Goal: Information Seeking & Learning: Learn about a topic

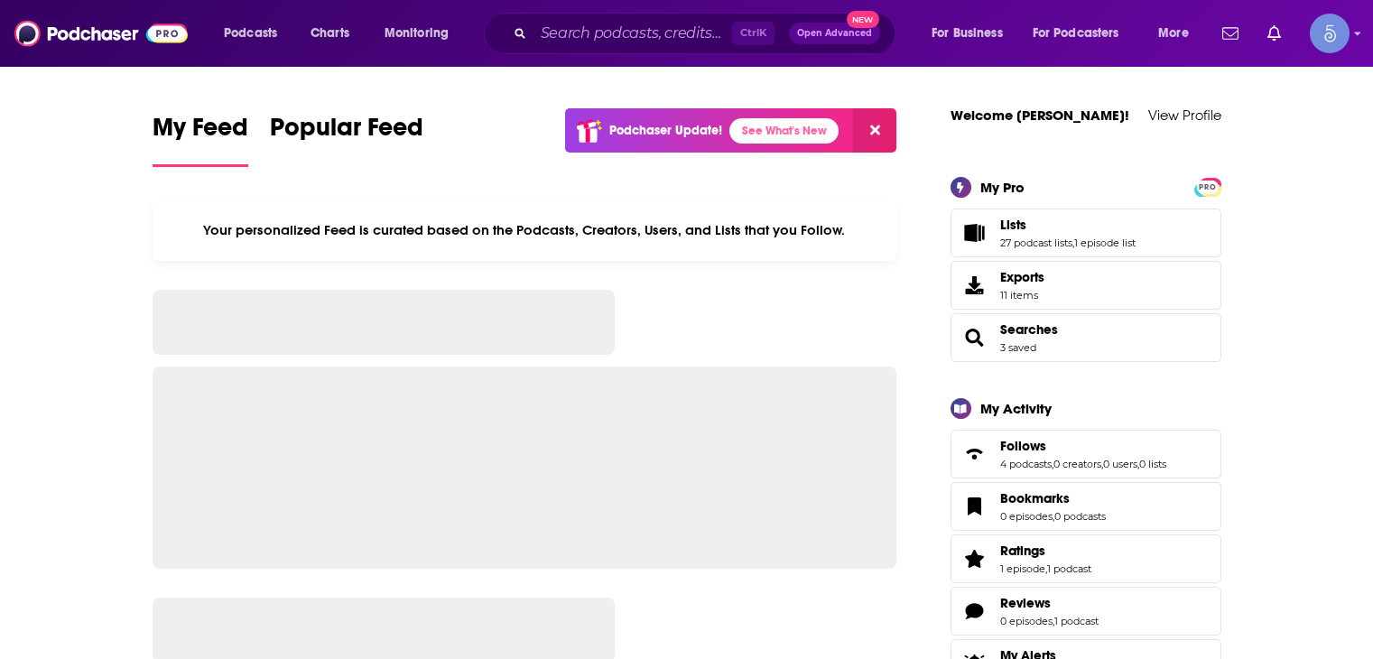
click at [654, 30] on input "Search podcasts, credits, & more..." at bounding box center [632, 33] width 199 height 29
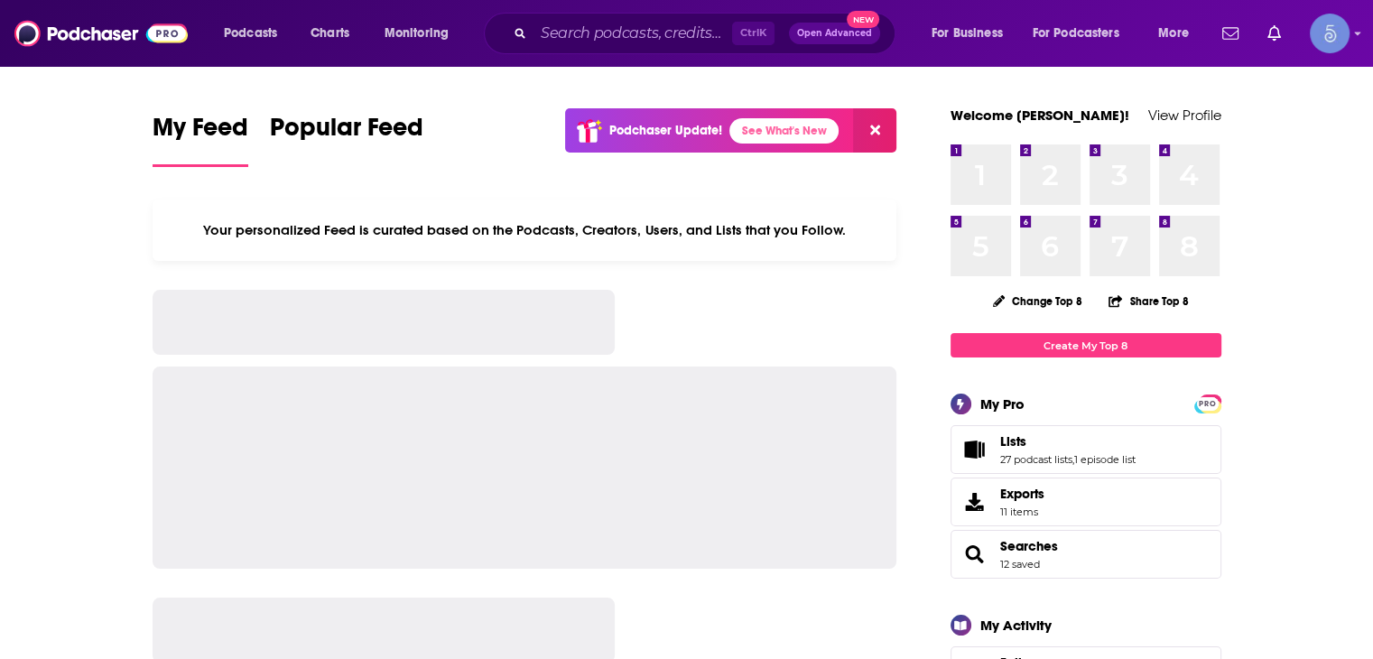
click at [658, 37] on input "Search podcasts, credits, & more..." at bounding box center [632, 33] width 199 height 29
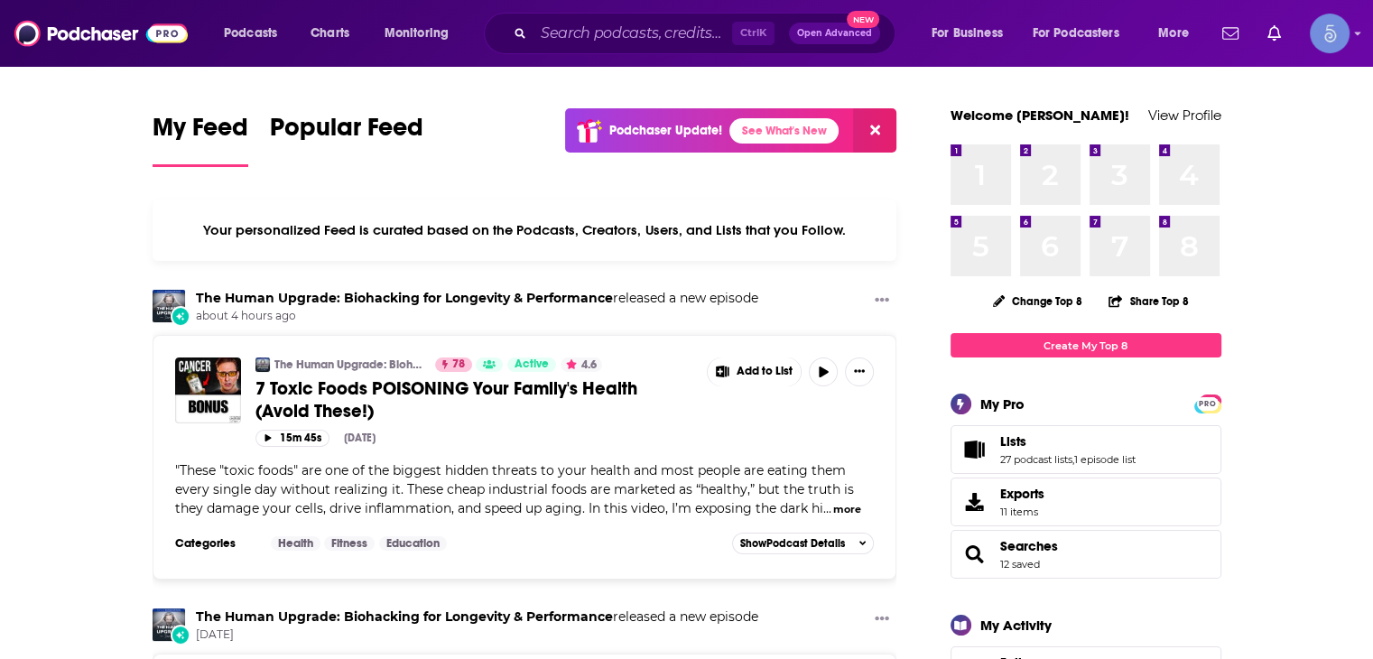
click at [661, 37] on input "Search podcasts, credits, & more..." at bounding box center [632, 33] width 199 height 29
click at [680, 36] on input "Search podcasts, credits, & more..." at bounding box center [632, 33] width 199 height 29
click at [679, 37] on input "Search podcasts, credits, & more..." at bounding box center [632, 33] width 199 height 29
click at [674, 34] on input "Search podcasts, credits, & more..." at bounding box center [632, 33] width 199 height 29
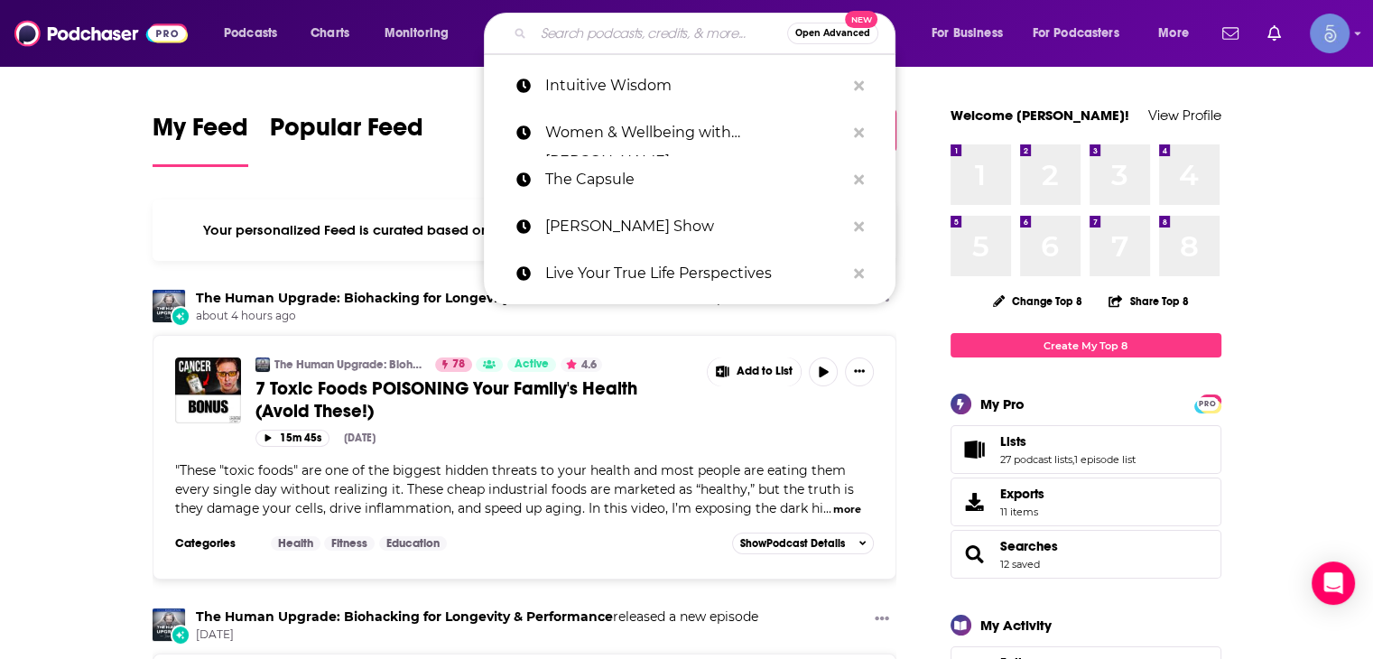
paste input "Think Fitness Life"
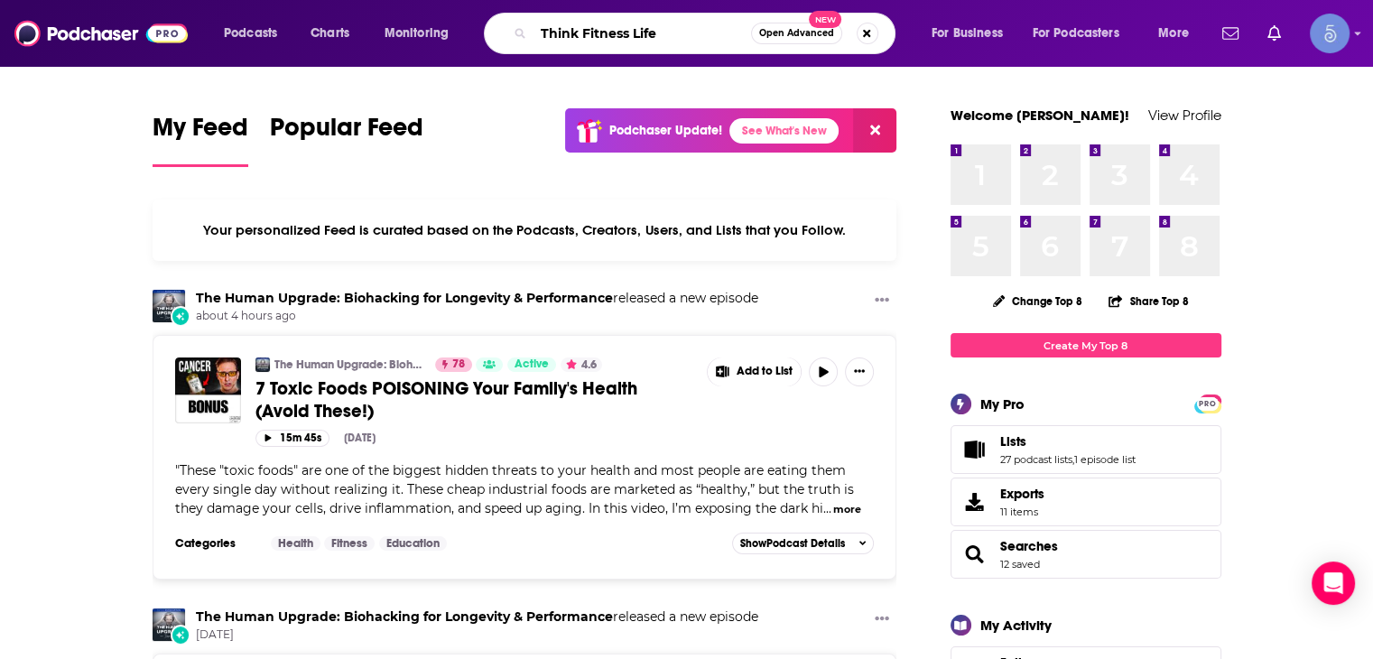
type input "Think Fitness Life"
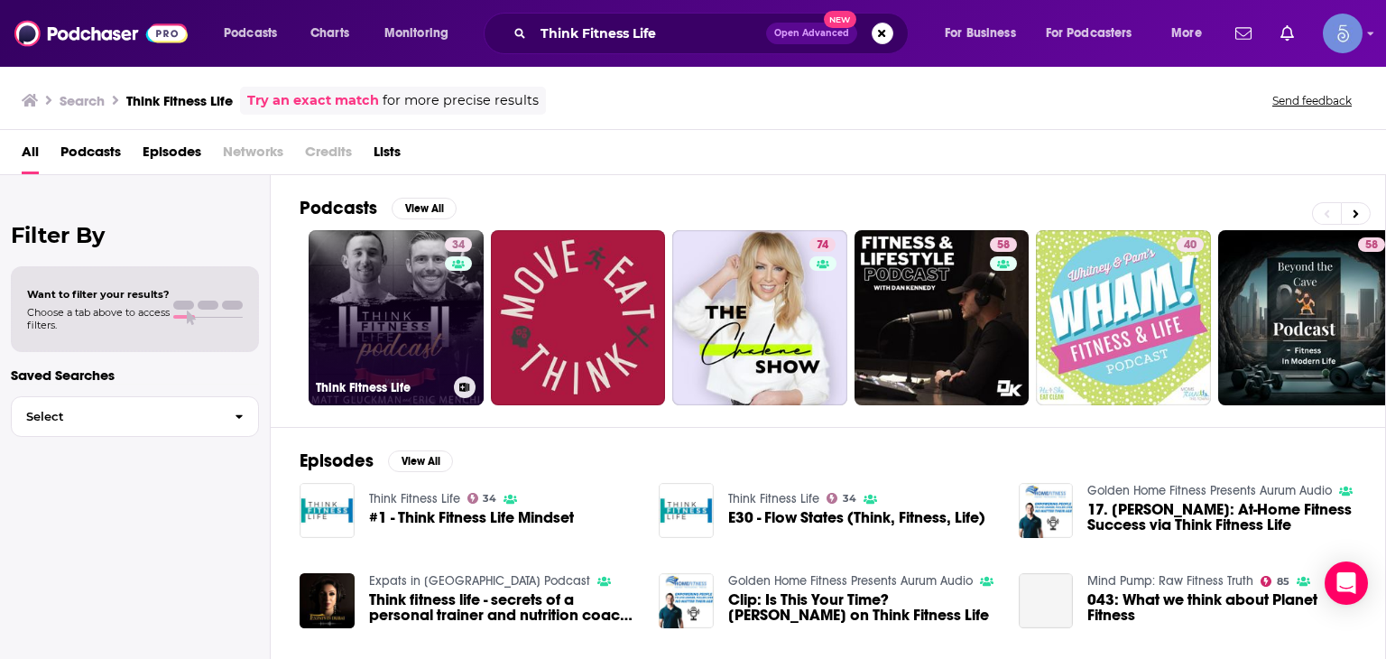
click at [466, 326] on div "34" at bounding box center [461, 306] width 32 height 139
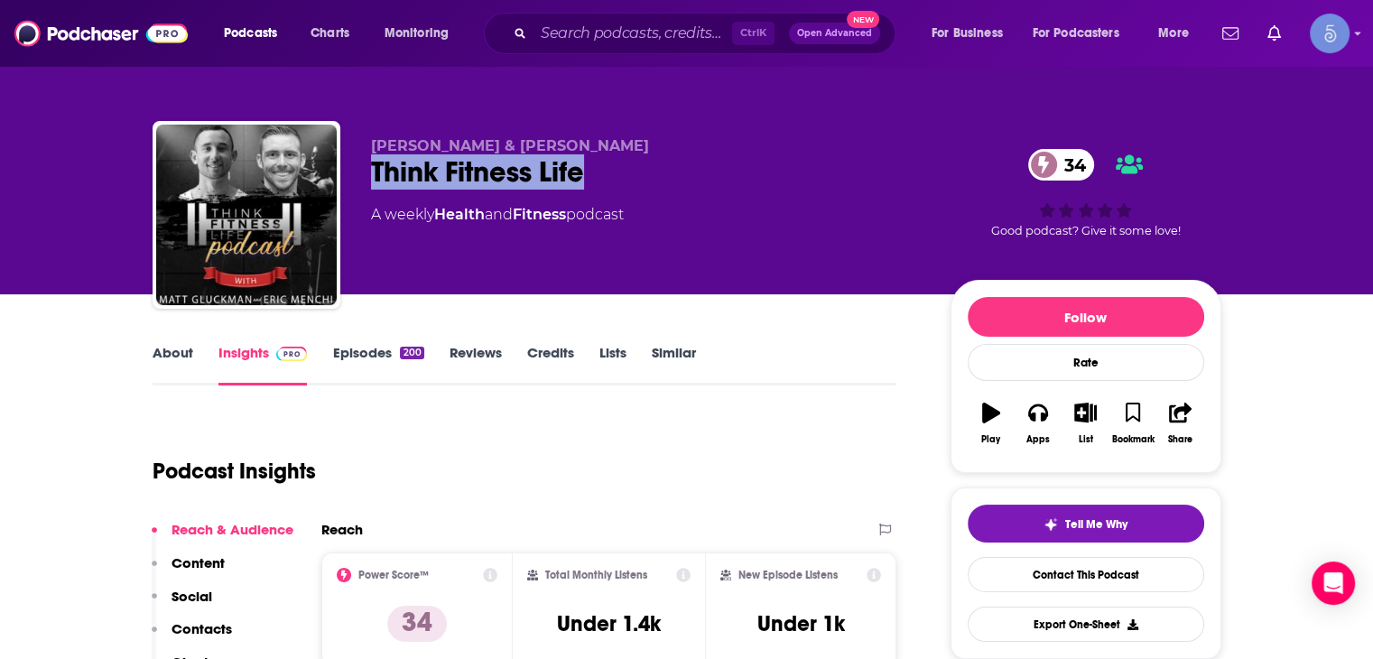
drag, startPoint x: 603, startPoint y: 176, endPoint x: 368, endPoint y: 167, distance: 234.8
click at [368, 167] on div "[PERSON_NAME] & [PERSON_NAME] Think Fitness Life 34 A weekly Health and Fitness…" at bounding box center [687, 218] width 1069 height 195
copy h2 "Think Fitness Life"
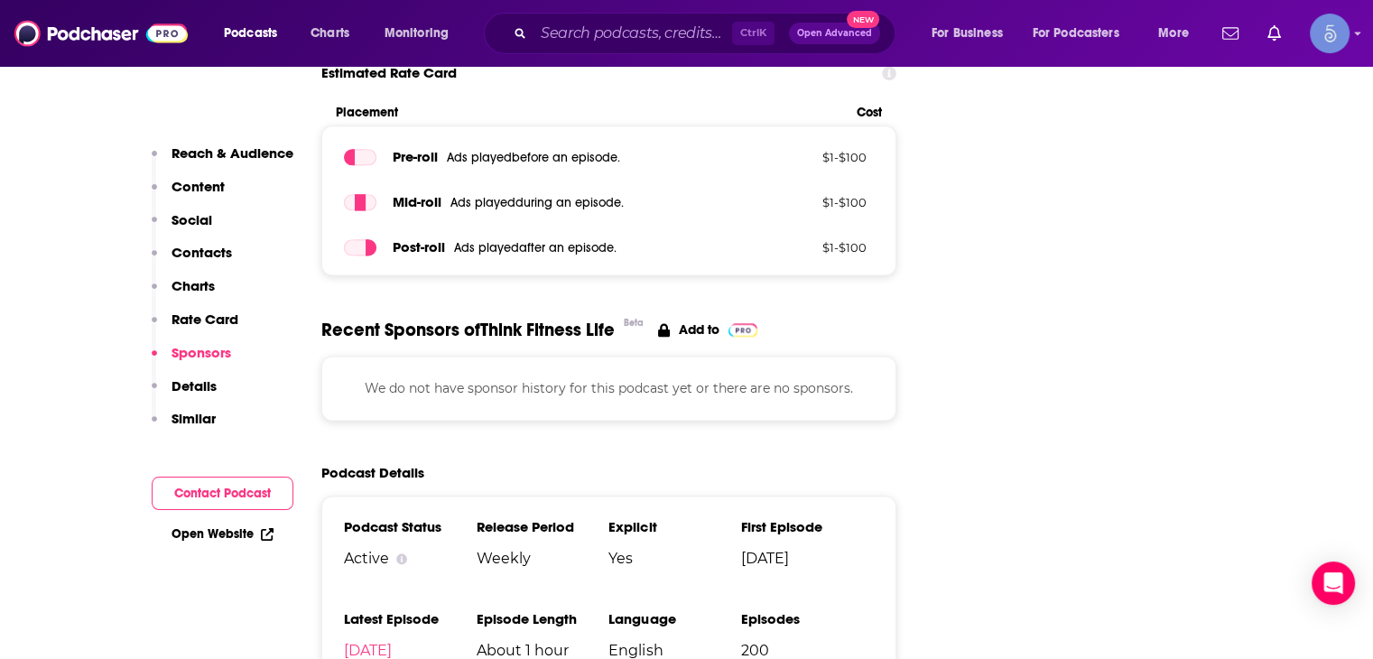
scroll to position [2256, 0]
